Goal: Check status: Check status

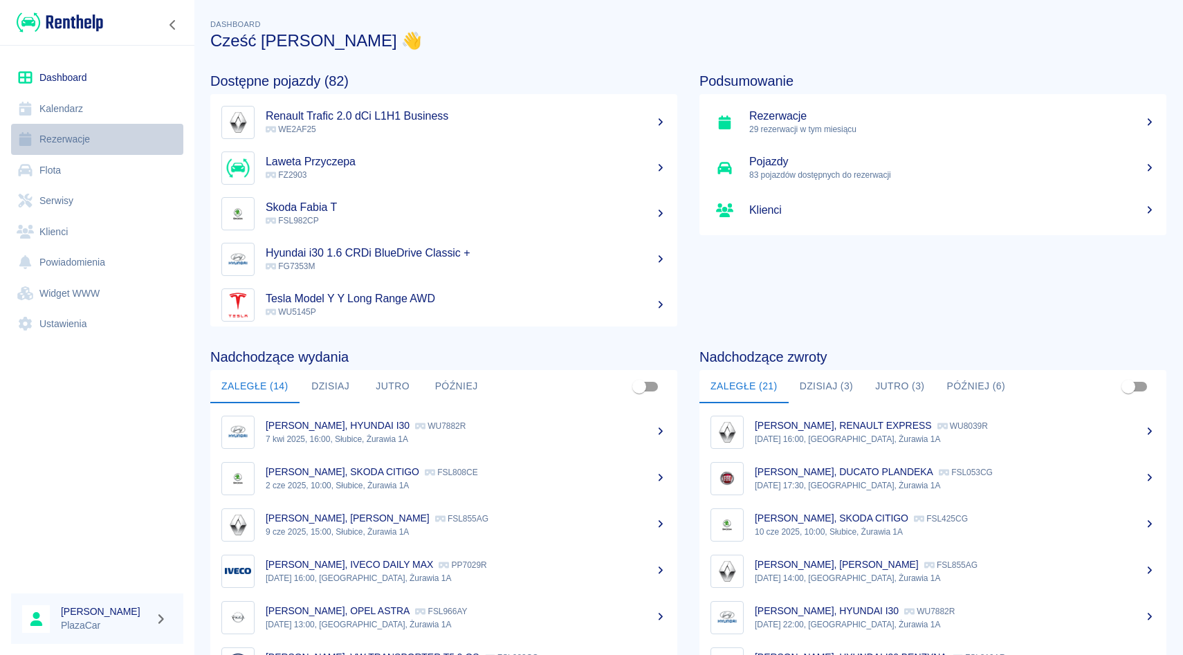
click at [76, 143] on link "Rezerwacje" at bounding box center [97, 139] width 172 height 31
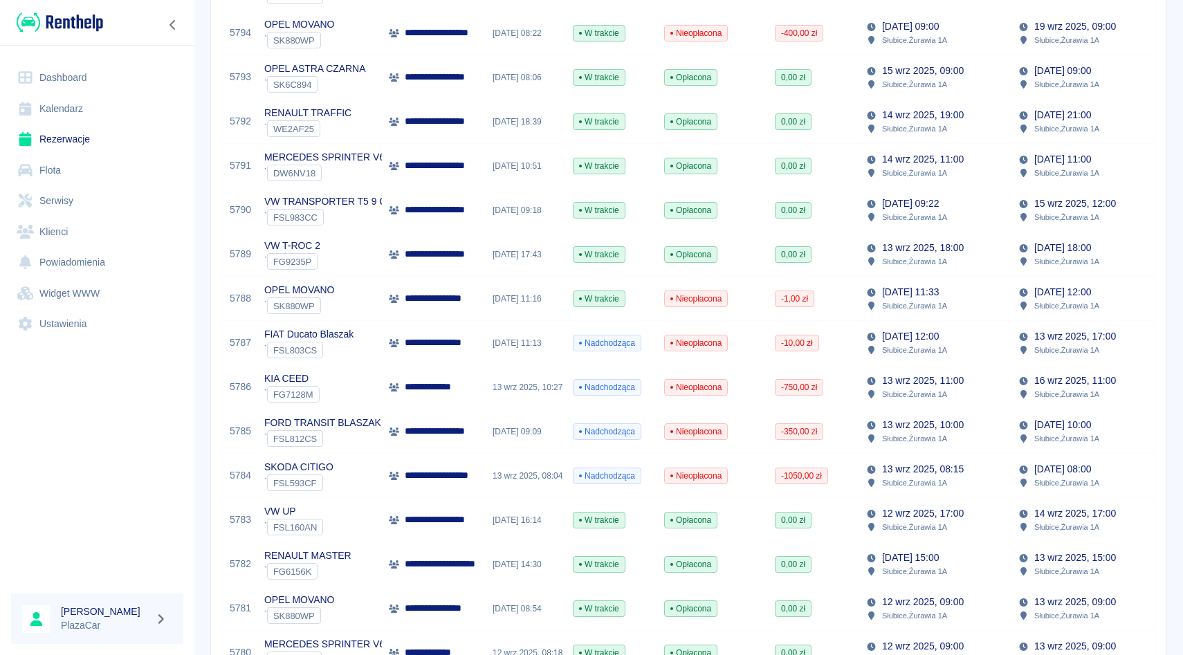
scroll to position [469, 0]
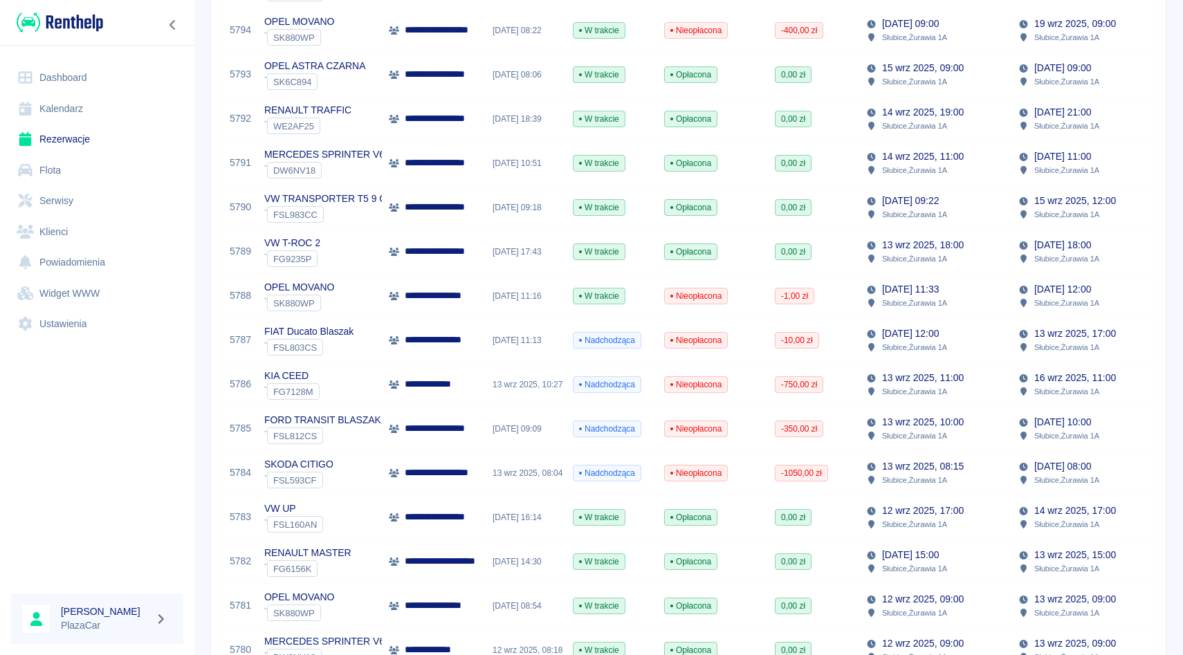
click at [272, 506] on p "VW UP" at bounding box center [293, 508] width 59 height 15
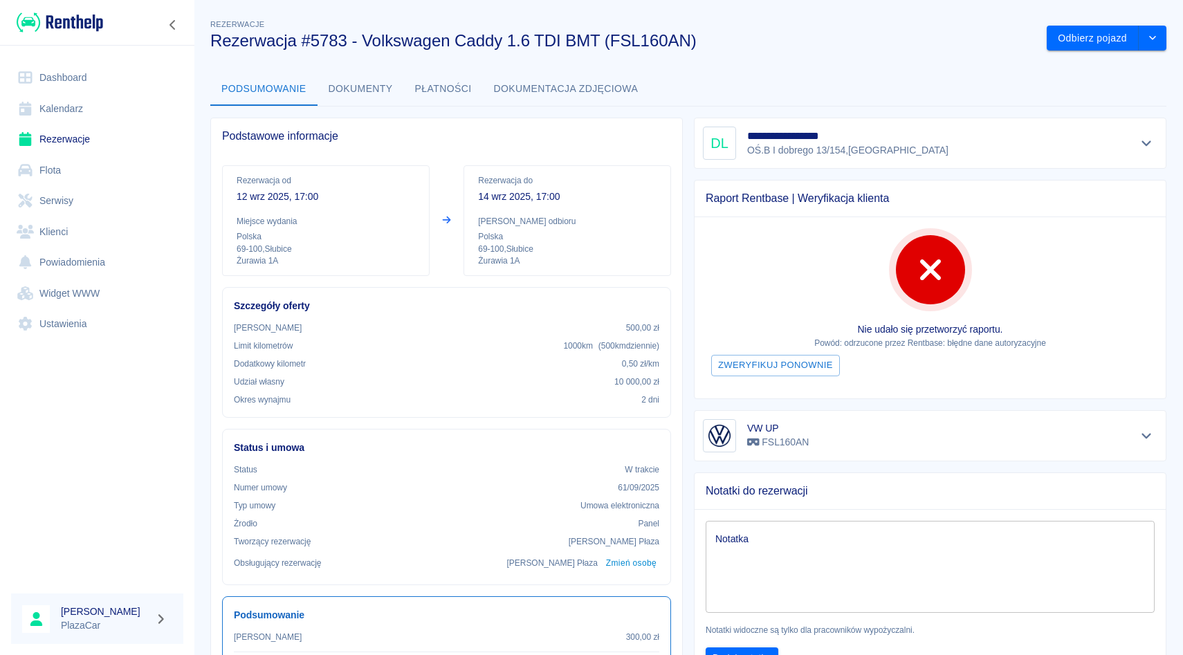
click at [963, 438] on div "VW UP FSL160AN" at bounding box center [930, 435] width 454 height 33
click at [1140, 433] on icon "Pokaż szczegóły" at bounding box center [1146, 435] width 16 height 12
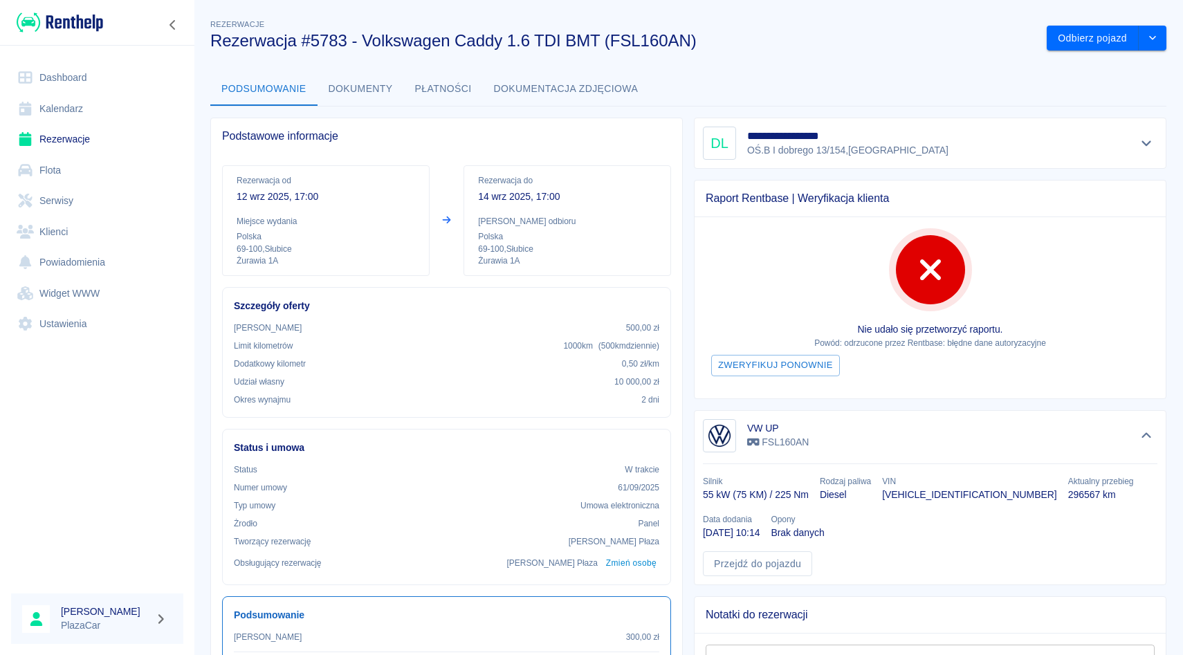
click at [1146, 143] on icon "Pokaż szczegóły" at bounding box center [1146, 143] width 16 height 12
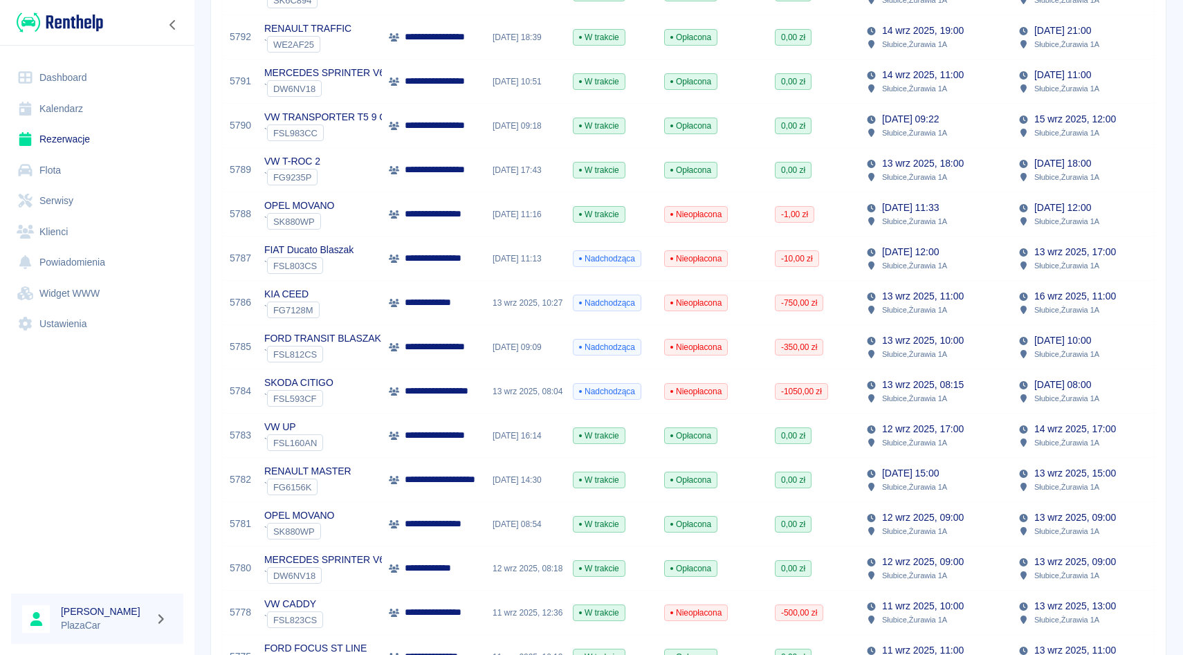
scroll to position [551, 0]
click at [293, 429] on p "VW UP" at bounding box center [293, 426] width 59 height 15
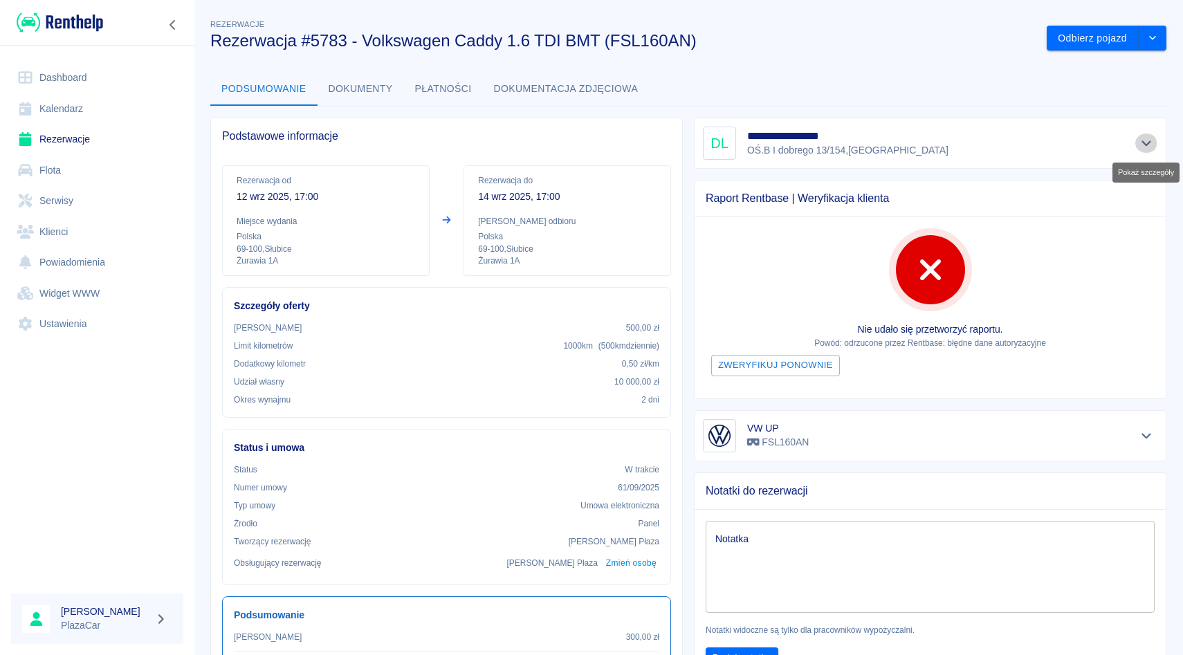
click at [1146, 149] on button "Pokaż szczegóły" at bounding box center [1146, 142] width 23 height 19
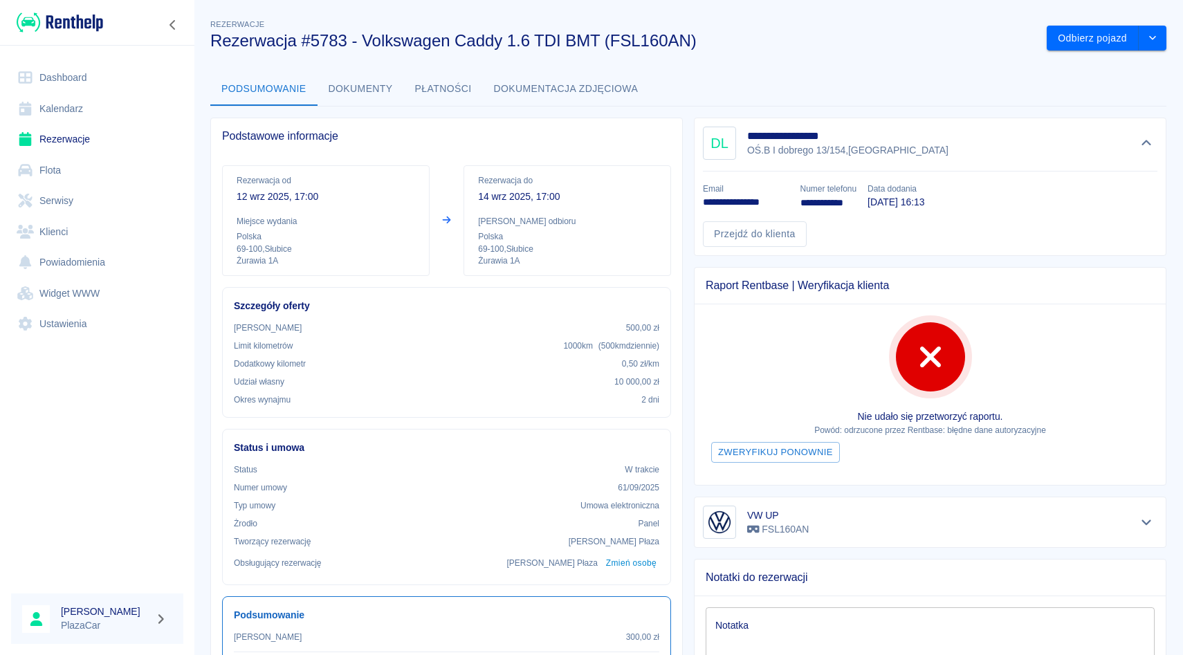
click at [92, 143] on link "Rezerwacje" at bounding box center [97, 139] width 172 height 31
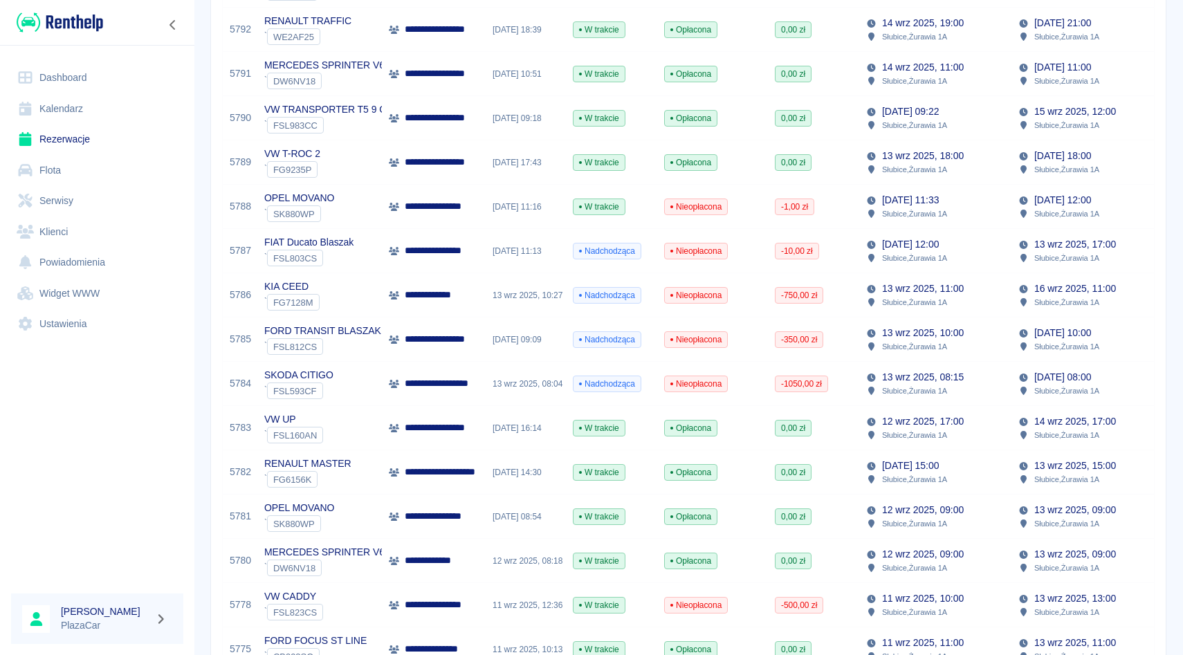
scroll to position [604, 0]
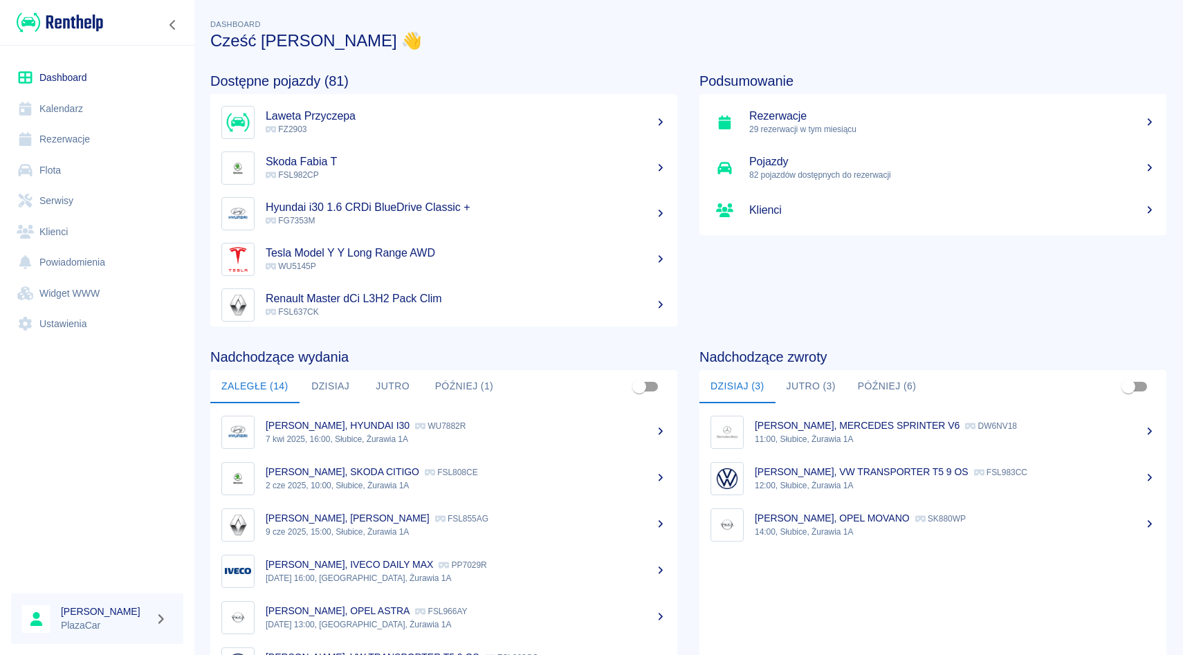
click at [91, 139] on link "Rezerwacje" at bounding box center [97, 139] width 172 height 31
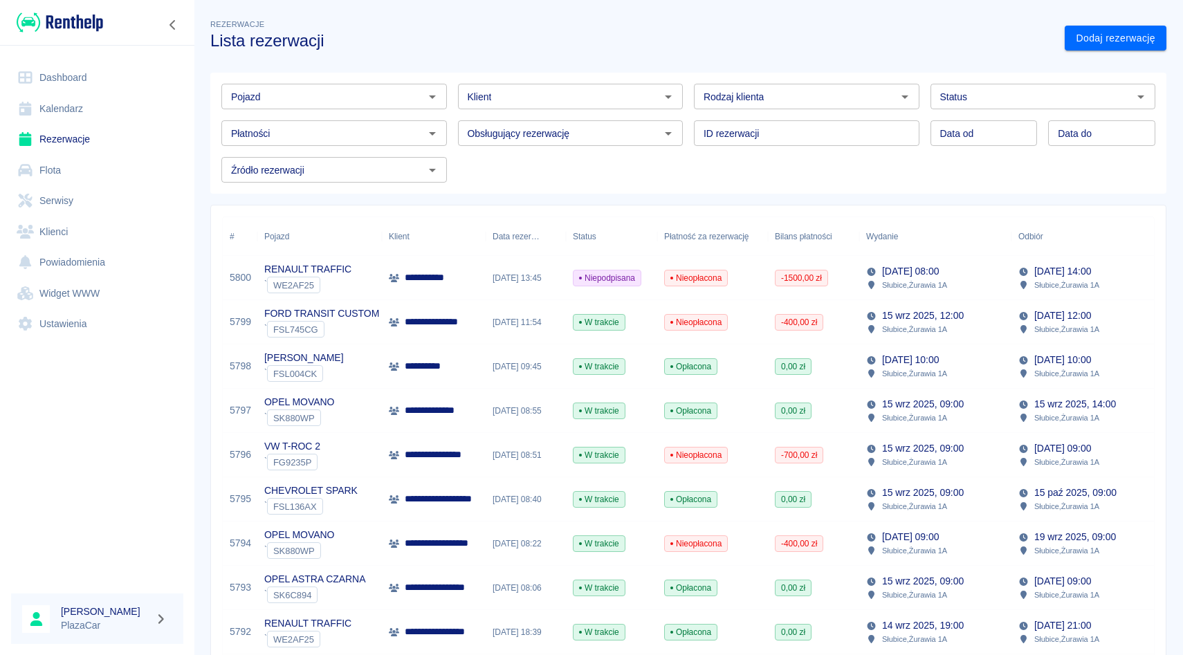
click at [288, 99] on input "Pojazd" at bounding box center [322, 96] width 194 height 17
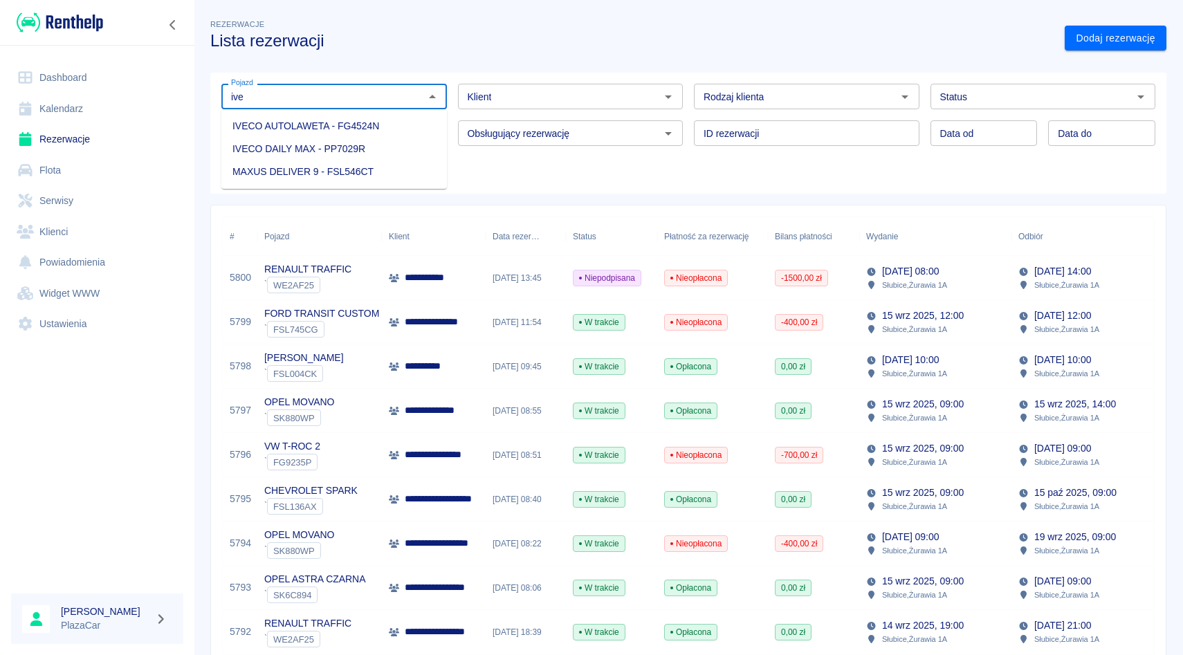
click at [392, 149] on li "IVECO DAILY MAX - PP7029R" at bounding box center [333, 149] width 225 height 23
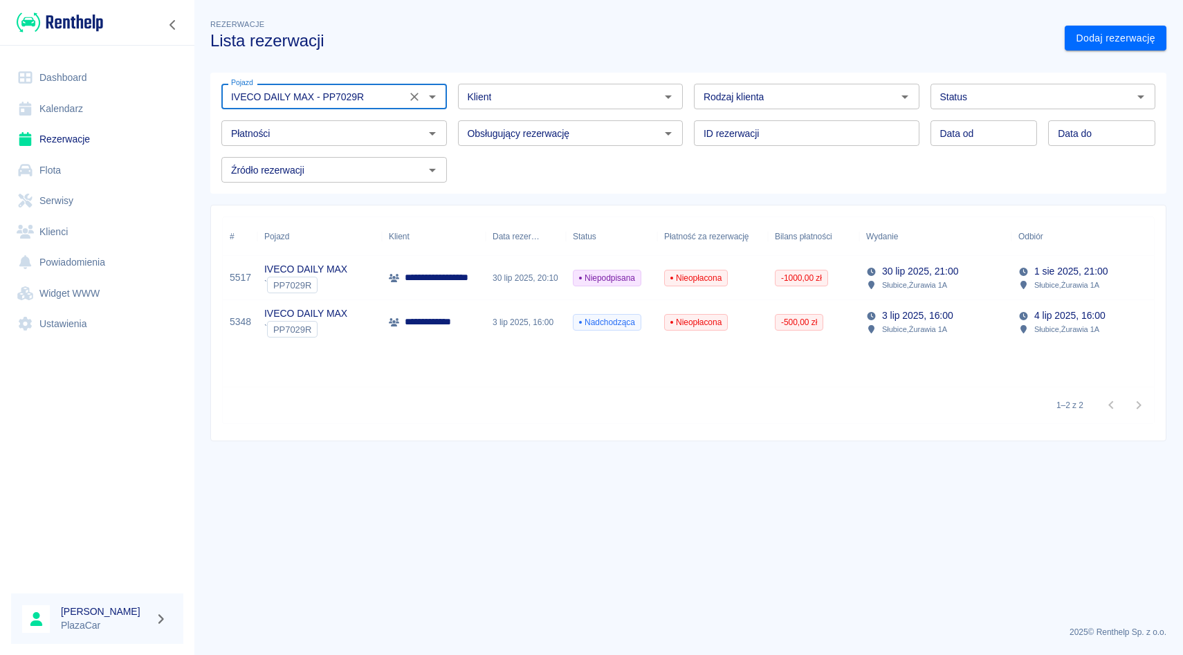
type input "IVECO DAILY MAX - PP7029R"
